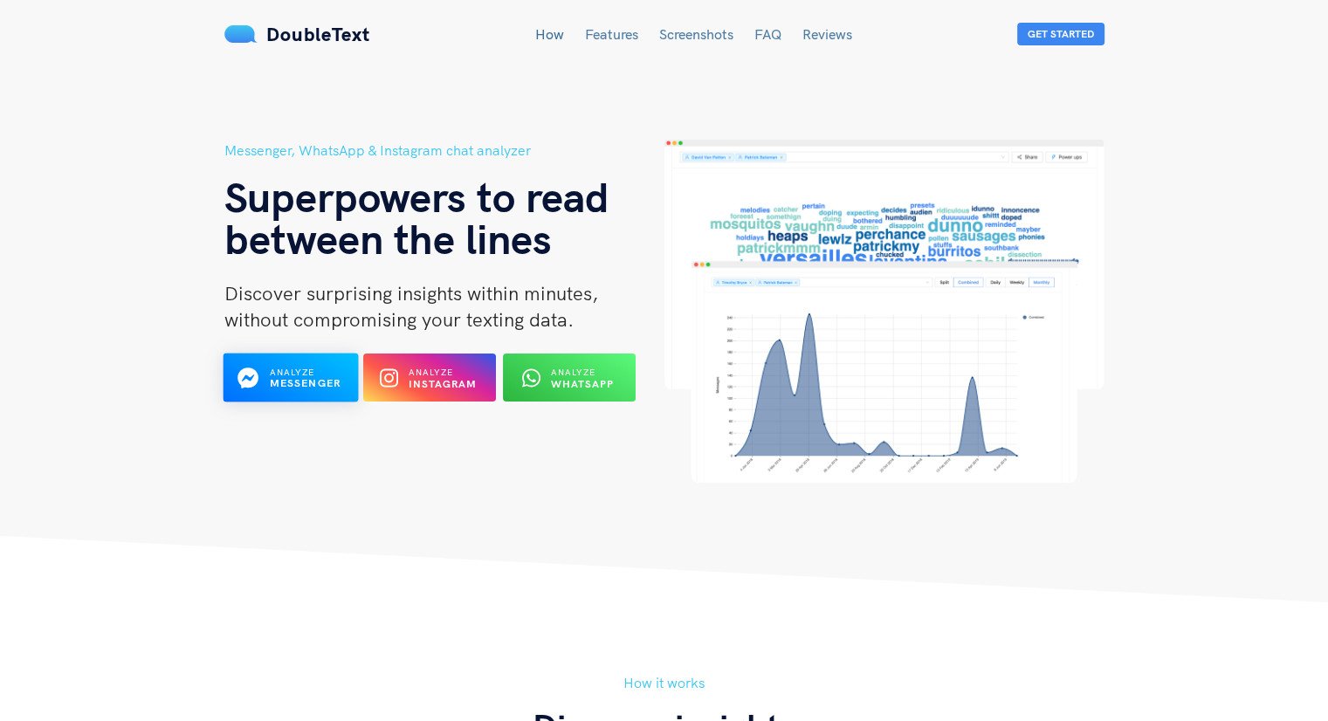
click at [253, 378] on icon at bounding box center [247, 377] width 21 height 21
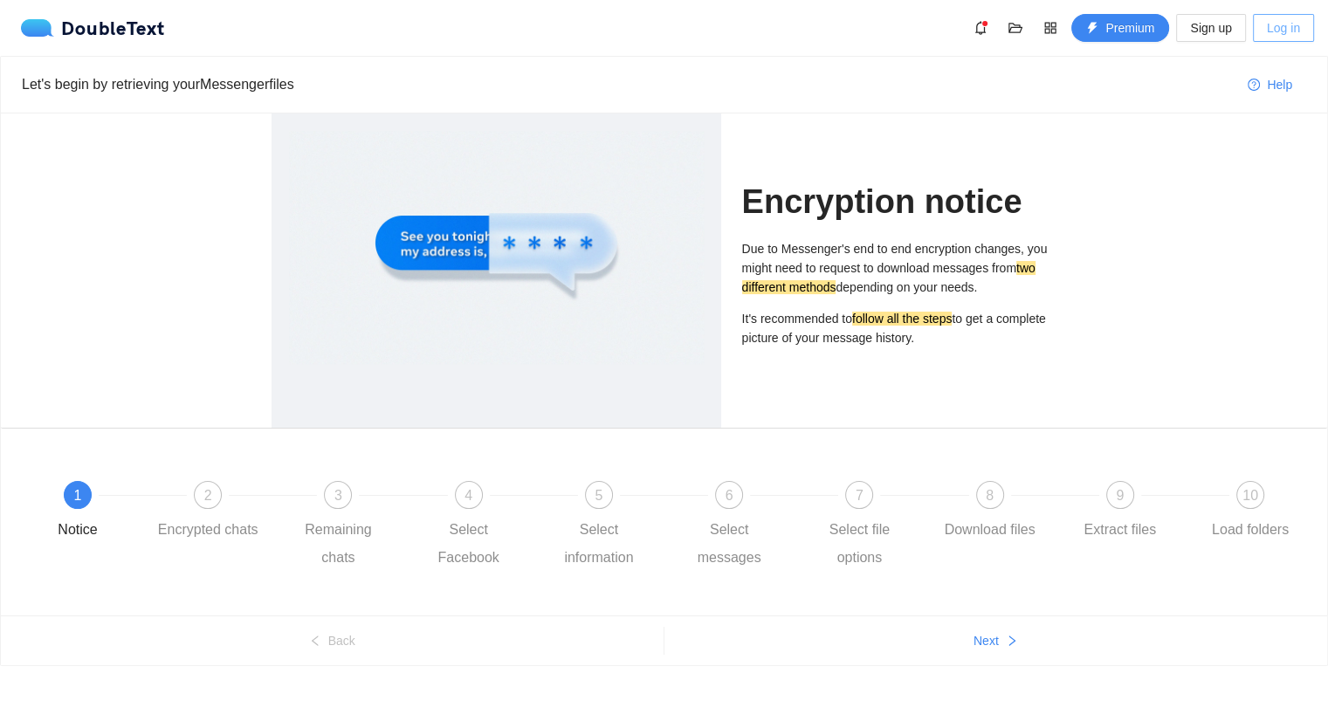
click at [1274, 26] on span "Log in" at bounding box center [1283, 27] width 33 height 19
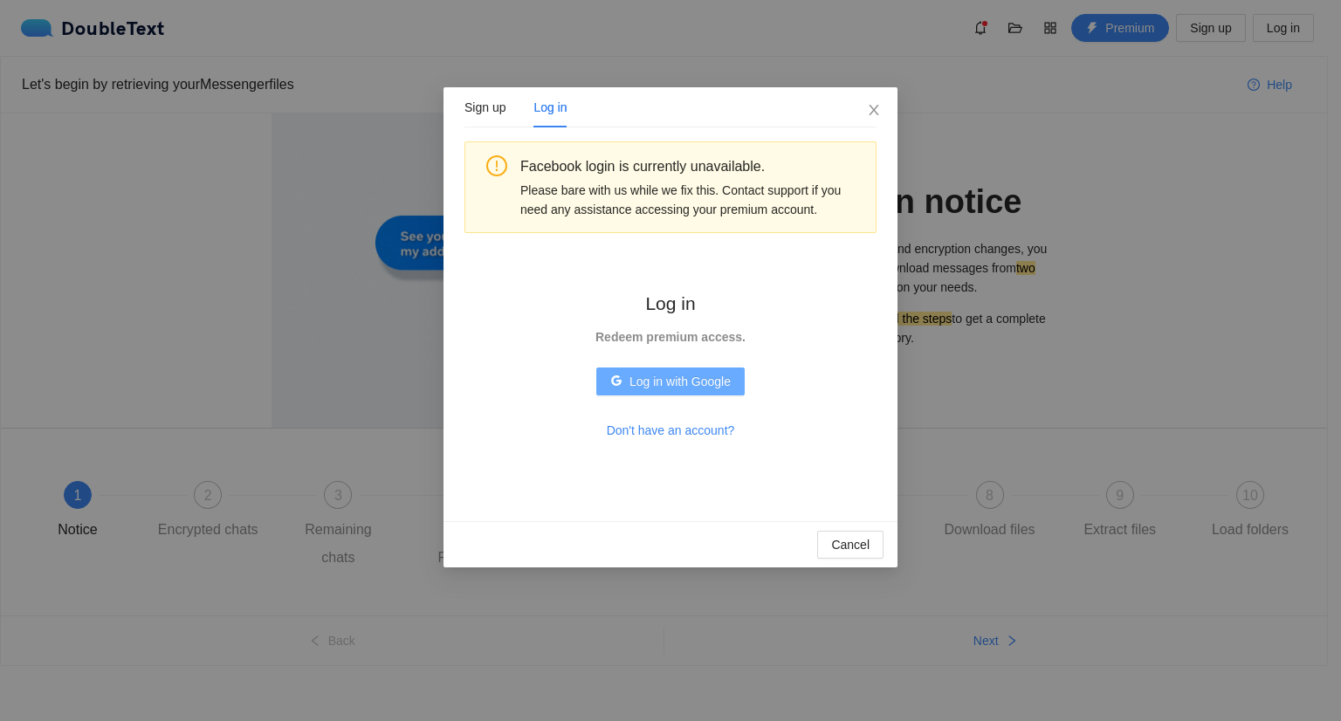
click at [637, 373] on span "Log in with Google" at bounding box center [679, 381] width 101 height 19
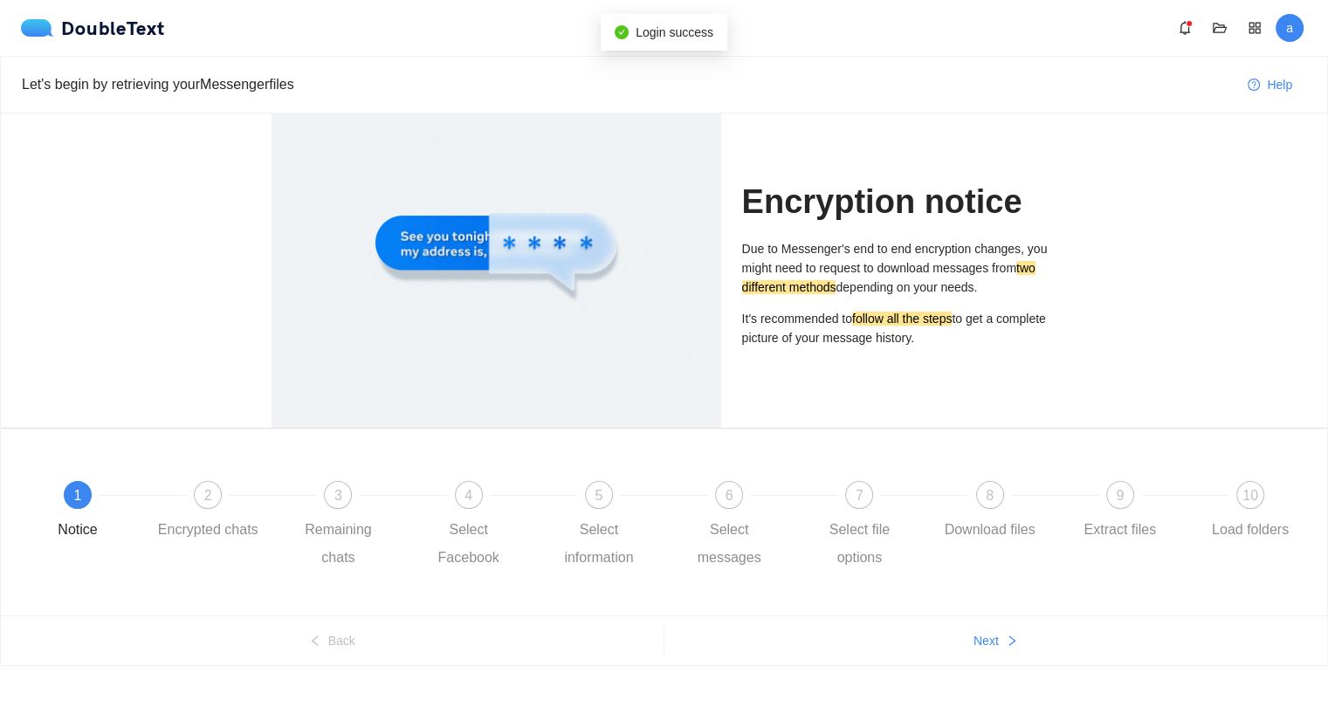
click at [1286, 29] on span "a" at bounding box center [1289, 28] width 7 height 28
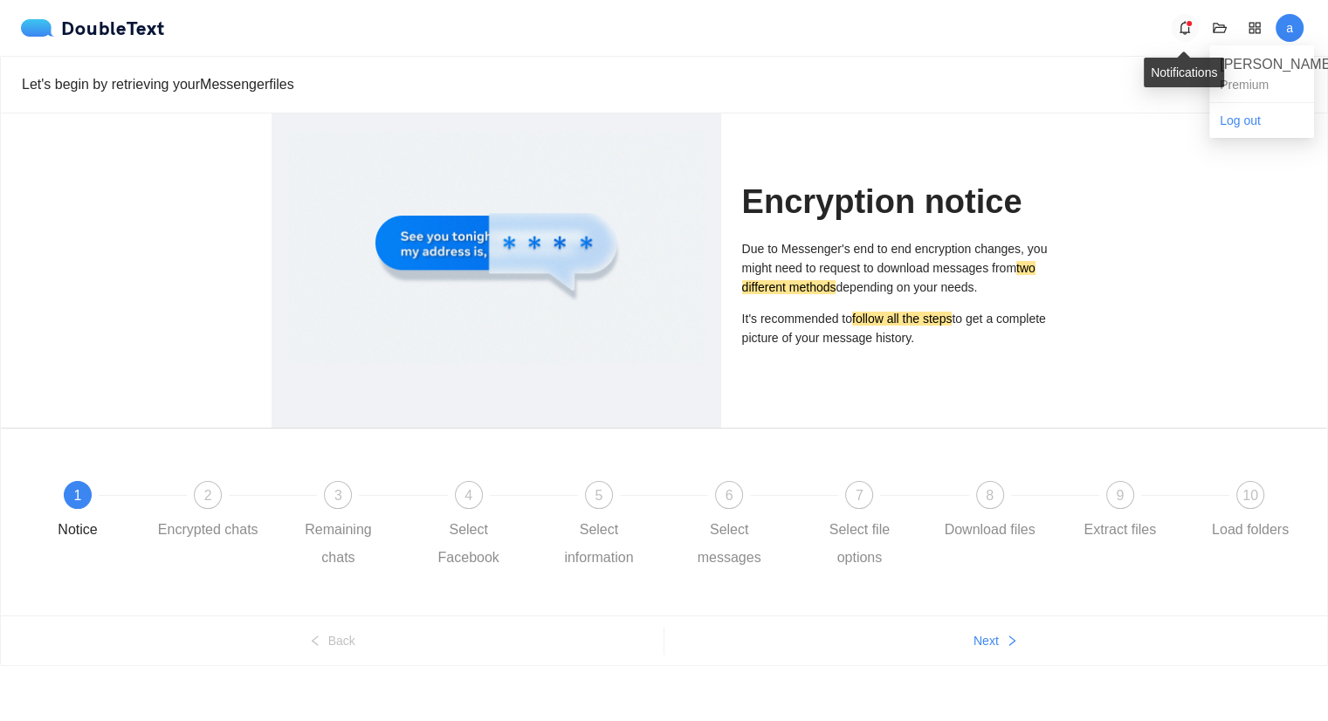
click at [1193, 26] on span "bell" at bounding box center [1184, 28] width 26 height 14
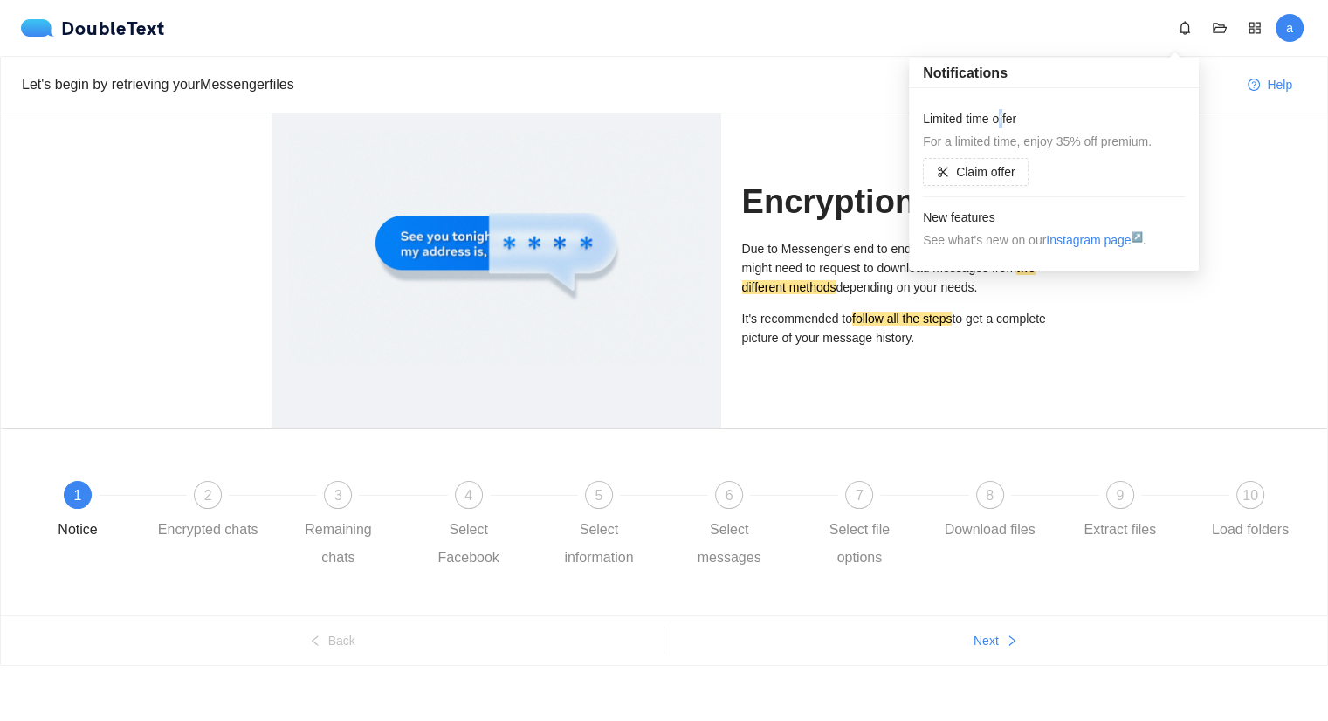
click at [1003, 123] on h4 "Limited time offer" at bounding box center [1054, 118] width 262 height 19
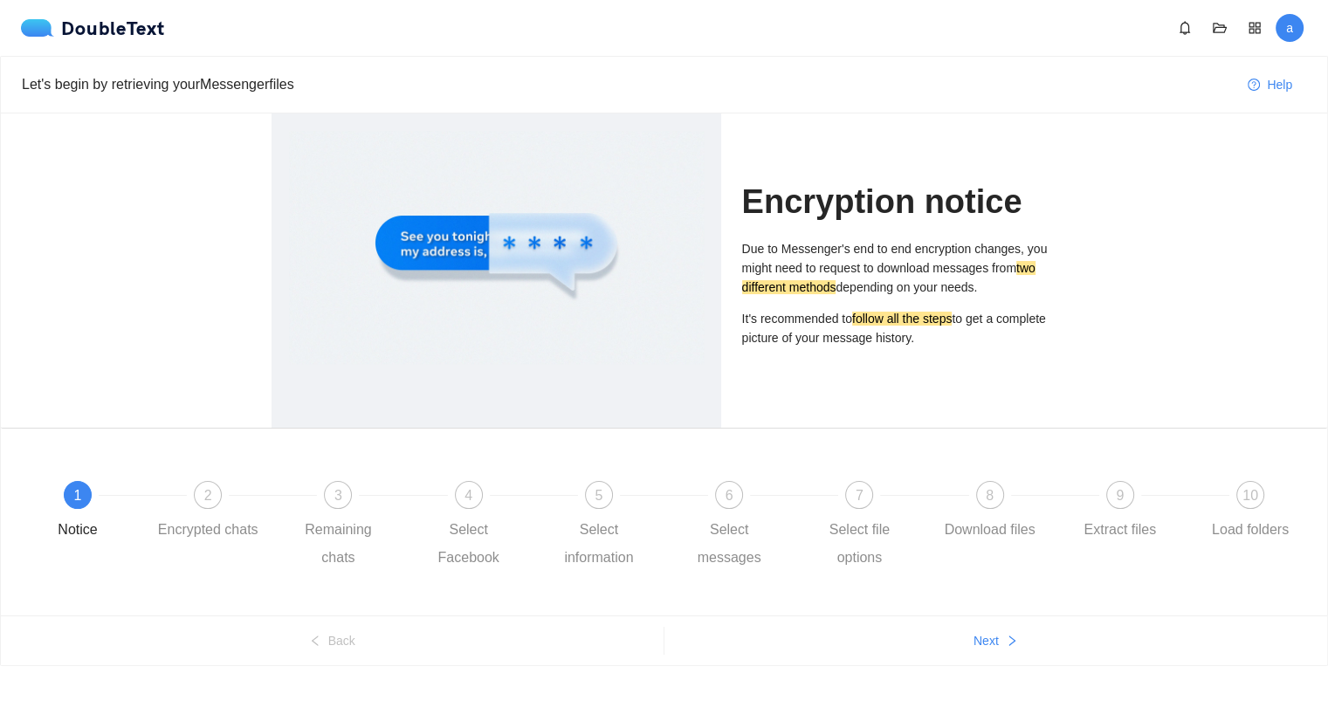
click at [716, 97] on div "Let's begin by retrieving your Messenger files" at bounding box center [628, 84] width 1212 height 50
click at [112, 26] on div "DoubleText" at bounding box center [93, 27] width 144 height 17
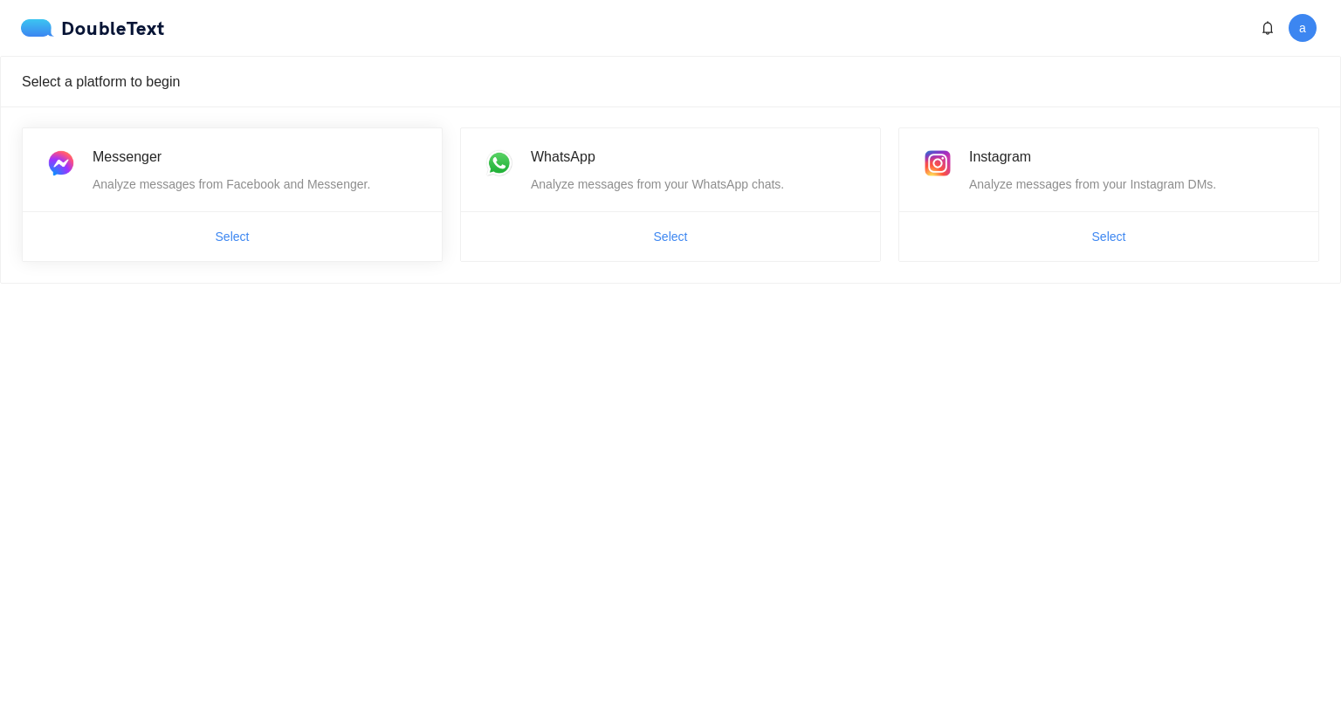
click at [319, 235] on span "Select" at bounding box center [232, 237] width 419 height 28
